Goal: Use online tool/utility: Use online tool/utility

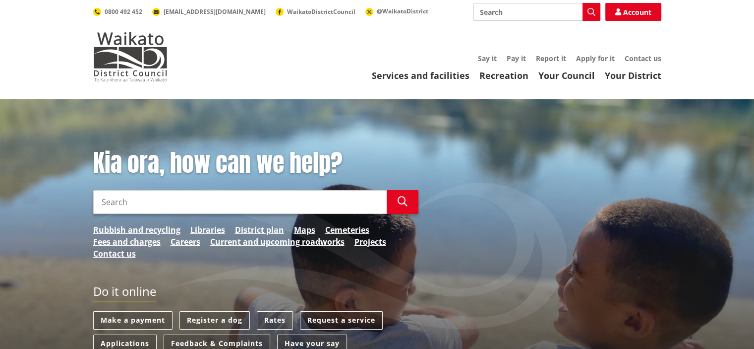
click at [248, 200] on input "Search" at bounding box center [240, 202] width 294 height 24
click at [224, 229] on link "Libraries" at bounding box center [207, 230] width 35 height 12
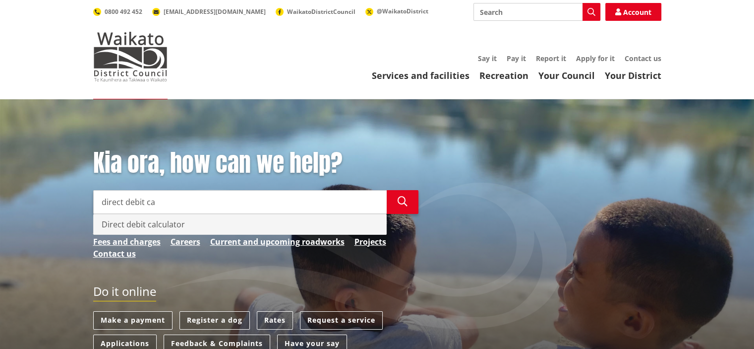
click at [165, 224] on div "Direct debit calculator" at bounding box center [240, 224] width 293 height 20
type input "Direct debit calculator"
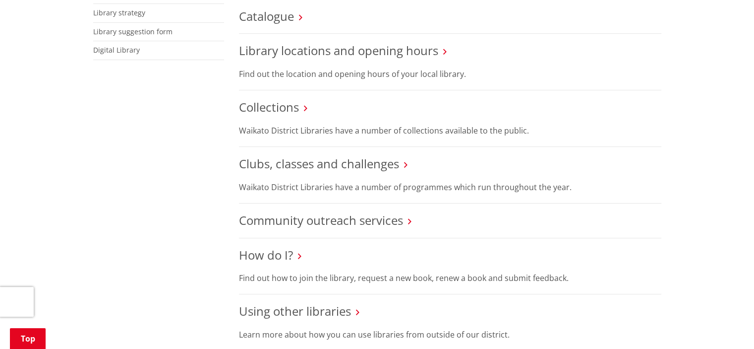
scroll to position [99, 0]
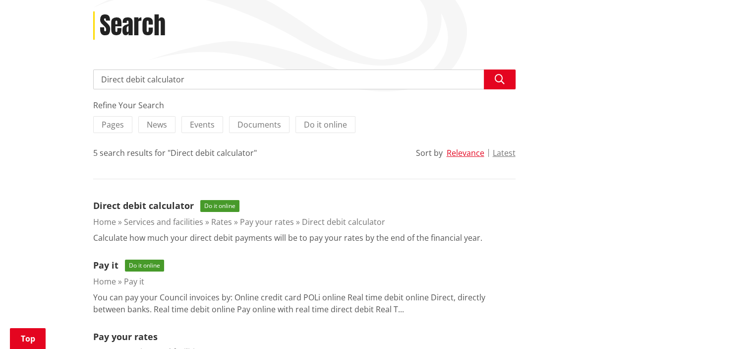
scroll to position [149, 0]
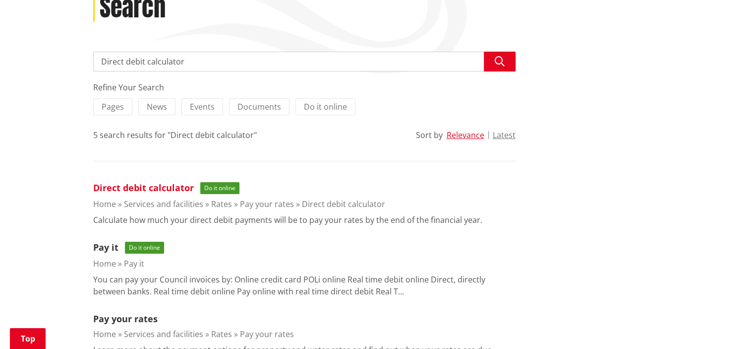
click at [168, 188] on link "Direct debit calculator" at bounding box center [143, 188] width 101 height 12
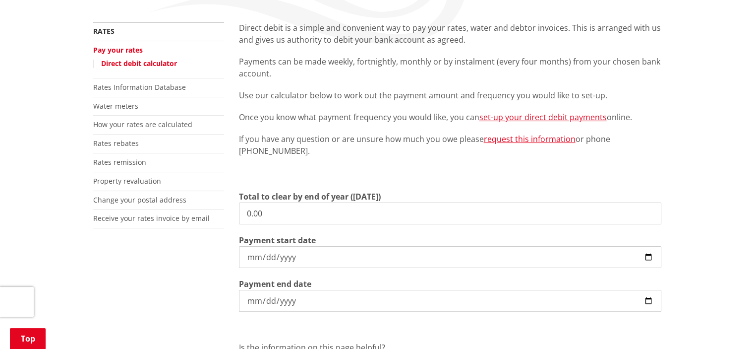
scroll to position [298, 0]
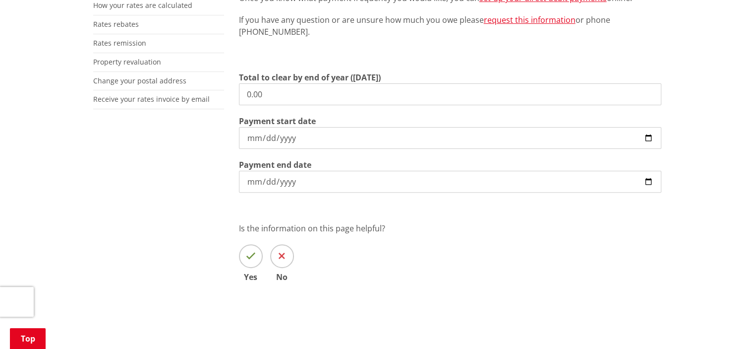
click at [311, 91] on input "0.00" at bounding box center [450, 94] width 423 height 22
type input "0"
type input "5,491.71"
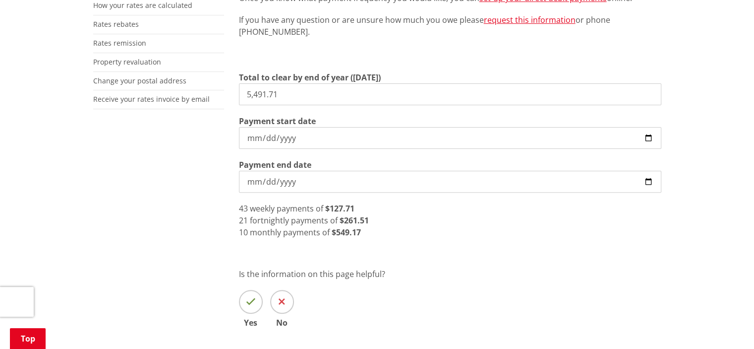
click at [652, 138] on input "[DATE]" at bounding box center [450, 138] width 423 height 22
click at [645, 140] on input "[DATE]" at bounding box center [450, 138] width 423 height 22
click at [651, 138] on input "[DATE]" at bounding box center [450, 138] width 423 height 22
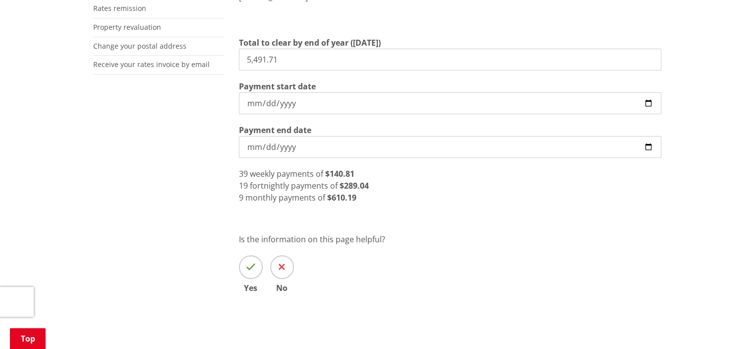
scroll to position [347, 0]
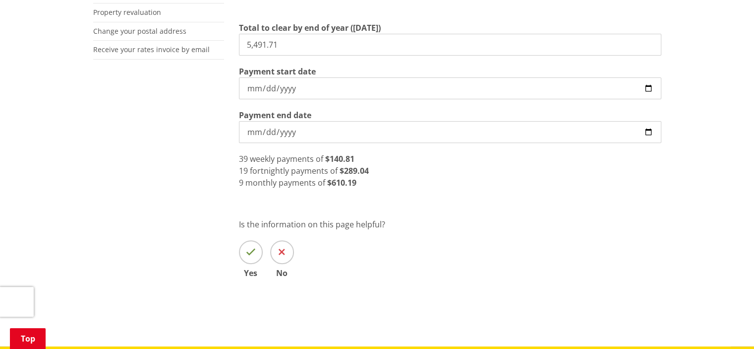
click at [419, 218] on p "Is the information on this page helpful?" at bounding box center [450, 224] width 423 height 12
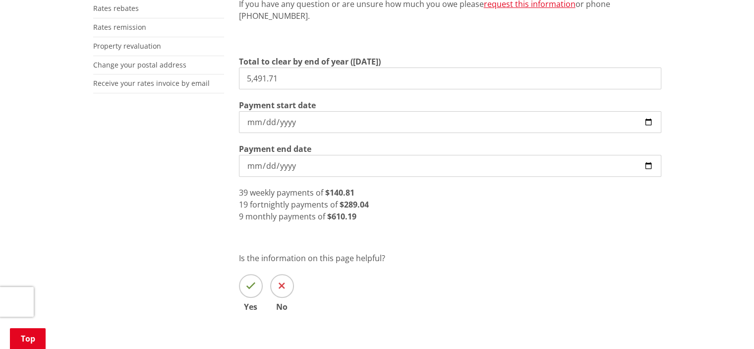
scroll to position [298, 0]
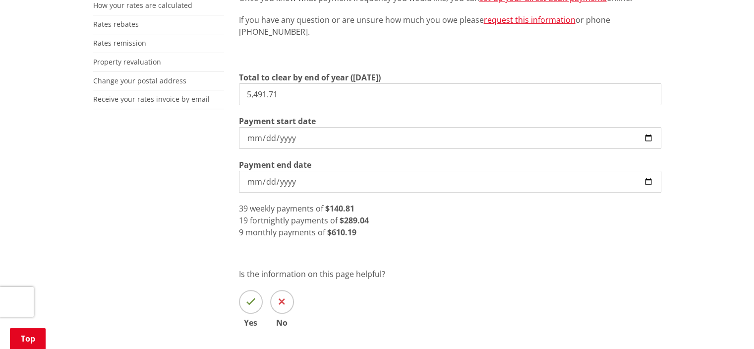
click at [651, 137] on input "[DATE]" at bounding box center [450, 138] width 423 height 22
click at [650, 139] on input "[DATE]" at bounding box center [450, 138] width 423 height 22
click at [545, 226] on div "9 monthly payments of $610.19" at bounding box center [450, 232] width 423 height 12
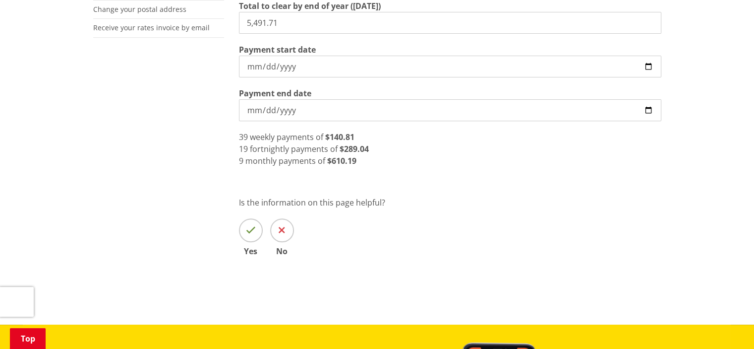
scroll to position [347, 0]
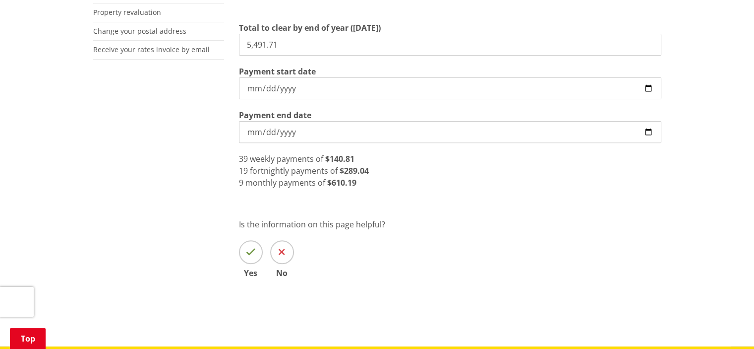
click at [651, 89] on input "[DATE]" at bounding box center [450, 88] width 423 height 22
type input "[DATE]"
click at [451, 186] on div "9 monthly payments of $610.19" at bounding box center [450, 183] width 423 height 12
